Goal: Transaction & Acquisition: Purchase product/service

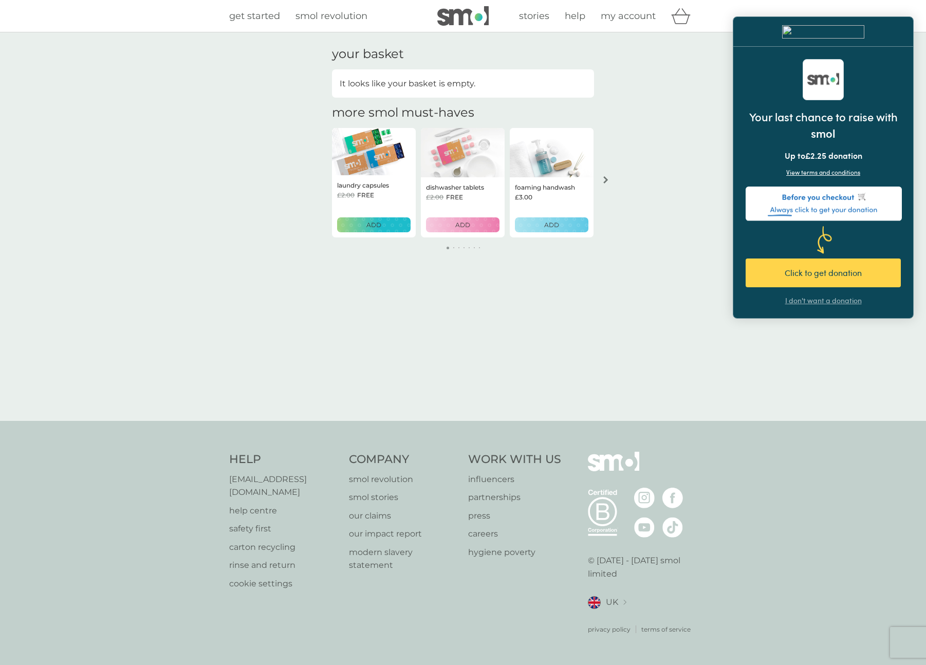
click at [605, 178] on icon "arrow right" at bounding box center [606, 179] width 5 height 7
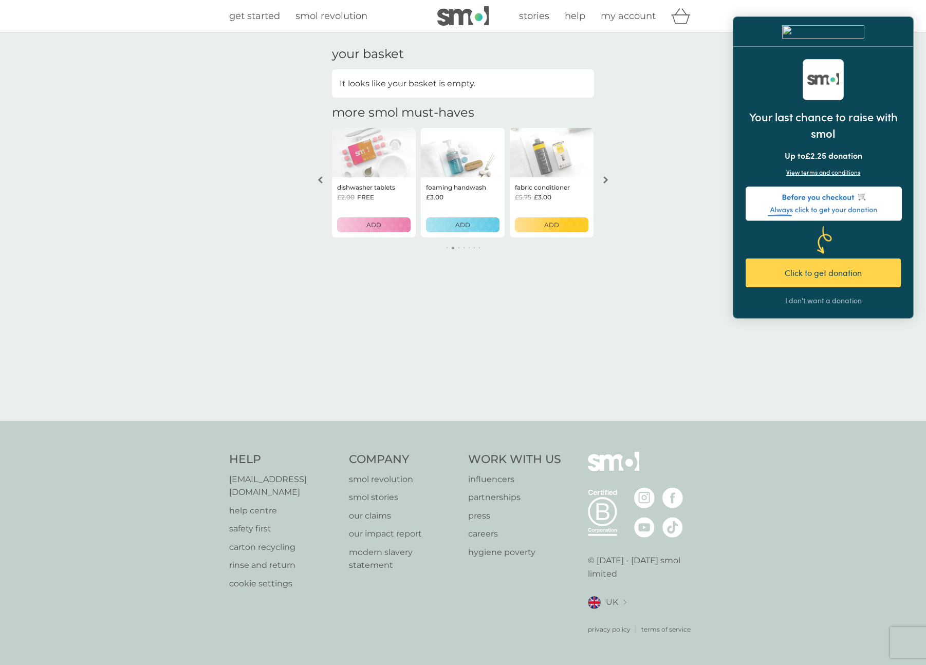
click at [607, 180] on icon "arrow right" at bounding box center [606, 179] width 5 height 7
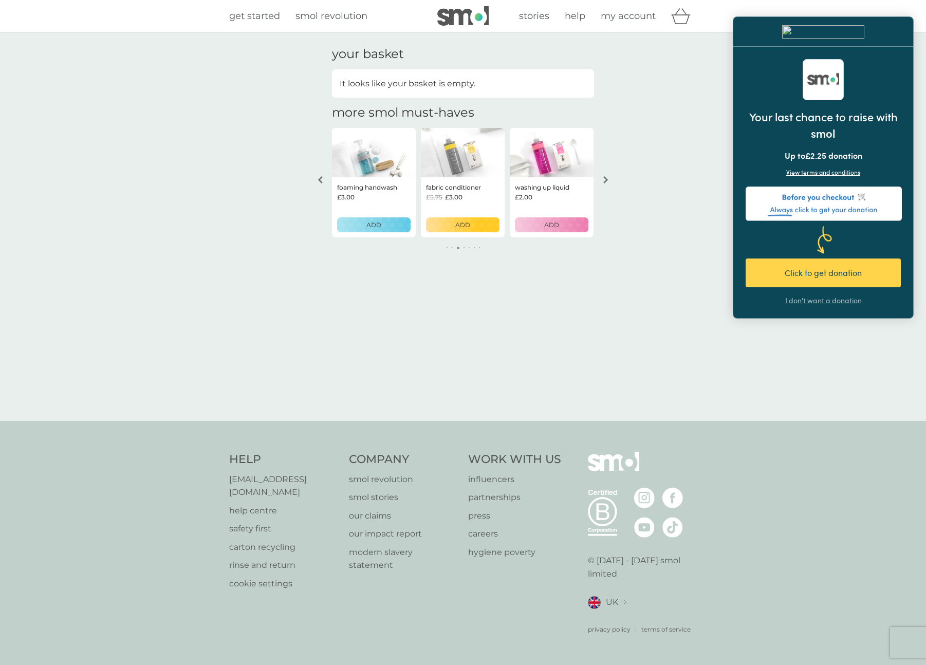
click at [572, 160] on img at bounding box center [552, 152] width 84 height 49
click at [522, 192] on span "£2.00" at bounding box center [523, 197] width 17 height 10
click at [555, 145] on img at bounding box center [552, 152] width 84 height 49
click at [552, 222] on p "ADD" at bounding box center [551, 225] width 15 height 10
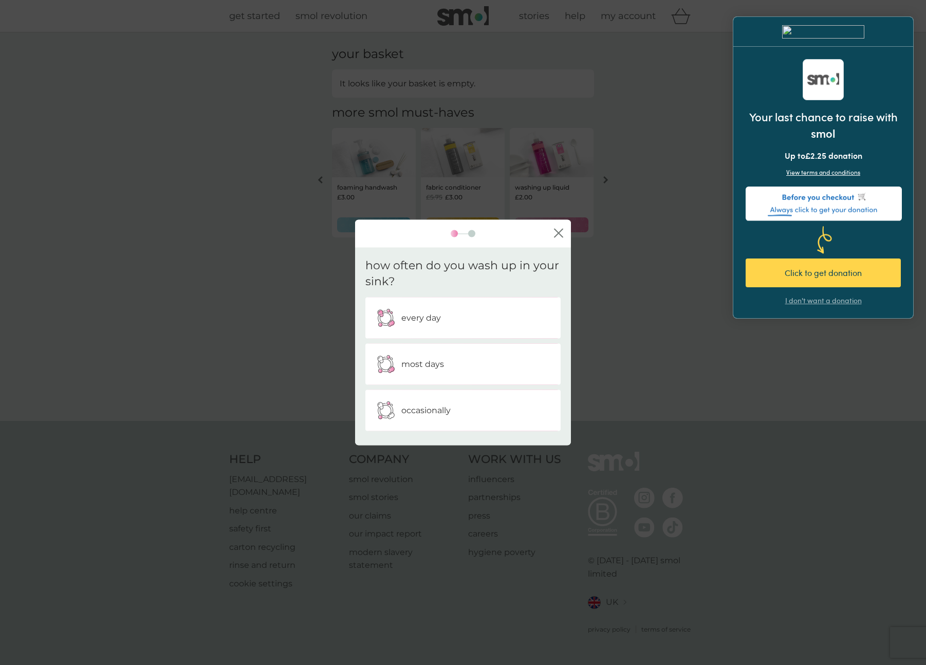
click at [476, 320] on div "every day" at bounding box center [463, 318] width 180 height 26
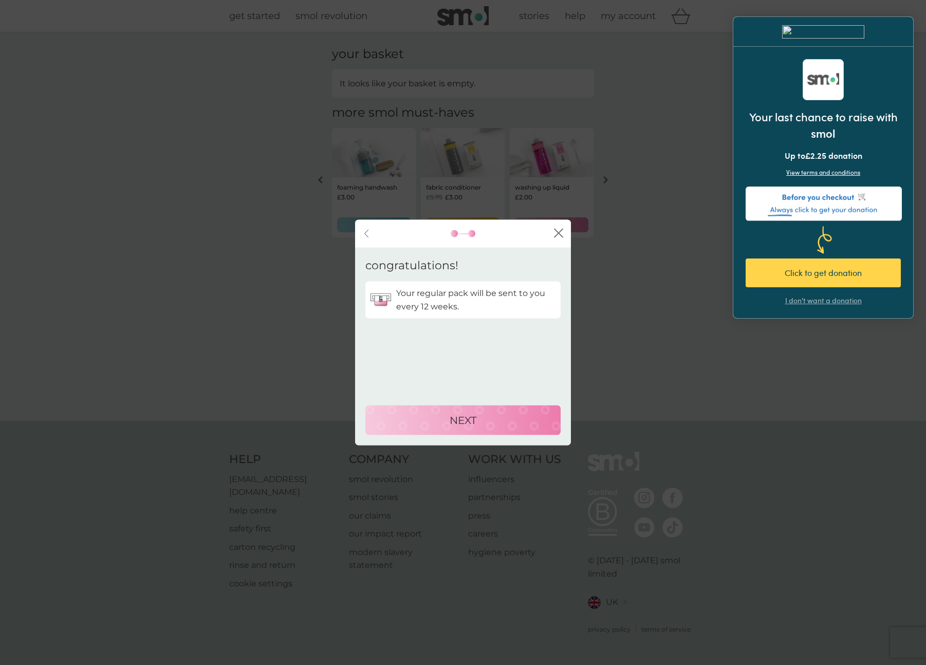
click at [476, 419] on p "NEXT" at bounding box center [463, 420] width 27 height 16
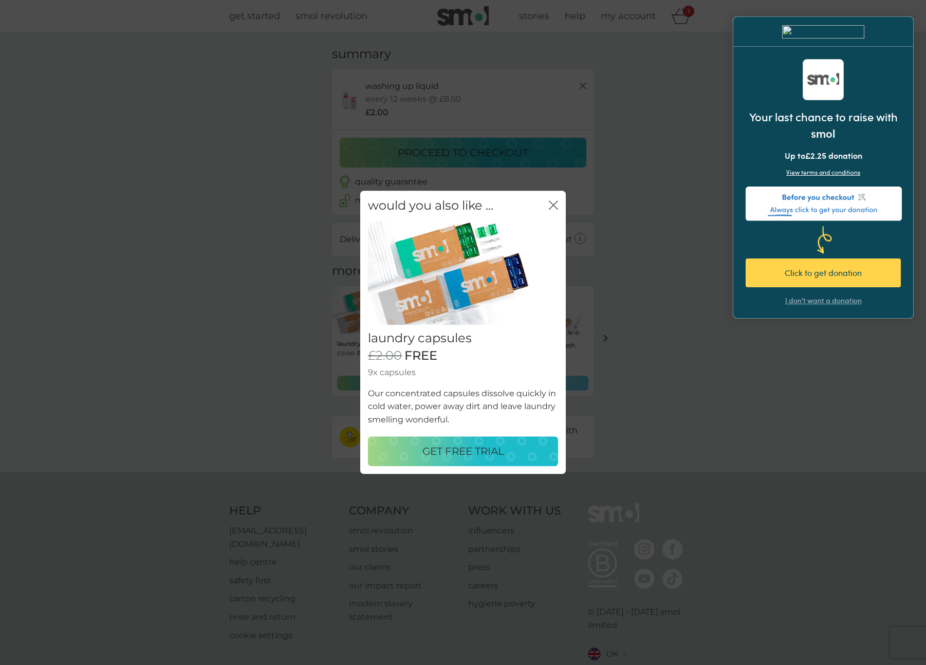
click at [552, 203] on icon "close" at bounding box center [552, 205] width 4 height 8
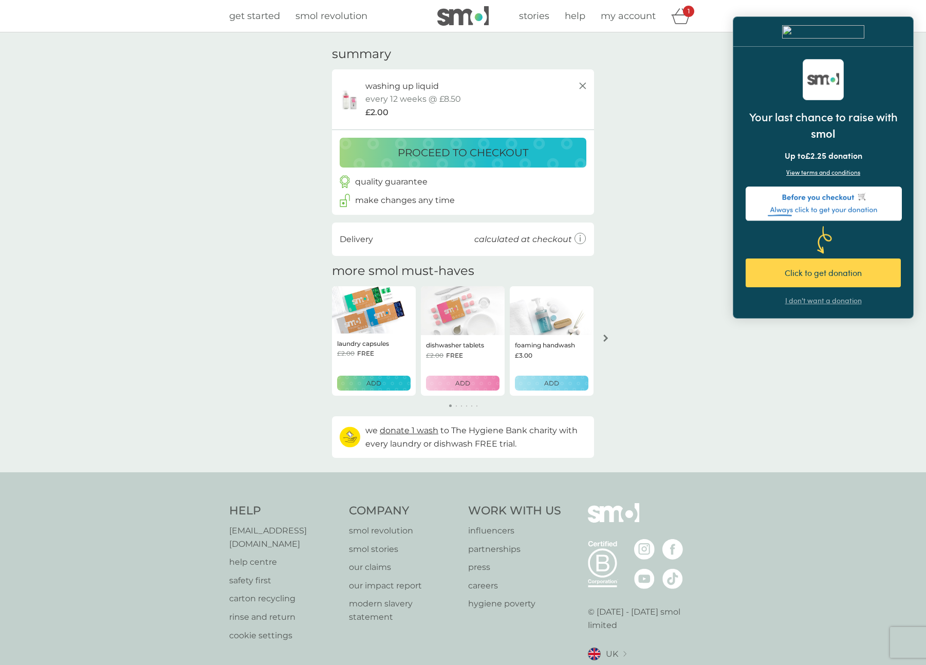
click at [359, 100] on img at bounding box center [350, 99] width 26 height 22
click at [350, 102] on img at bounding box center [350, 99] width 26 height 22
click at [805, 302] on div "I don't want a donation" at bounding box center [824, 301] width 77 height 10
